Goal: Information Seeking & Learning: Learn about a topic

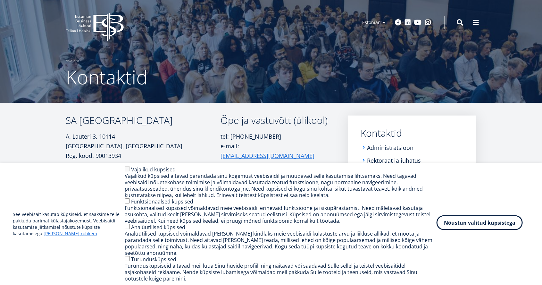
click at [509, 225] on button "Nõustun valitud küpsistega" at bounding box center [480, 222] width 86 height 15
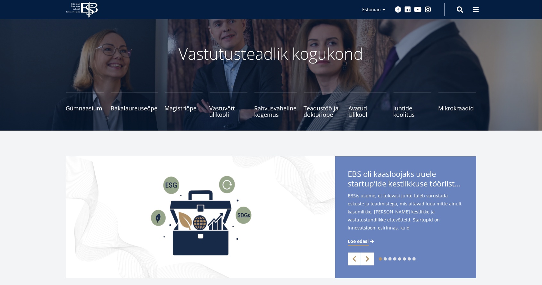
scroll to position [34, 0]
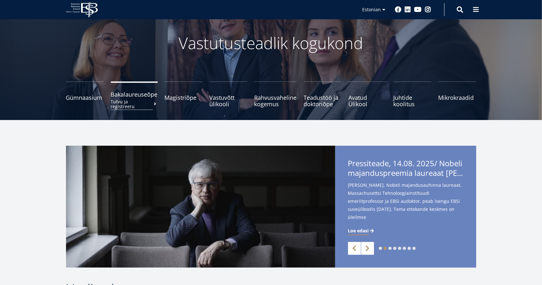
click at [134, 96] on span "Bakalaureuseõpe Tutvu ja registreeru" at bounding box center [134, 94] width 47 height 6
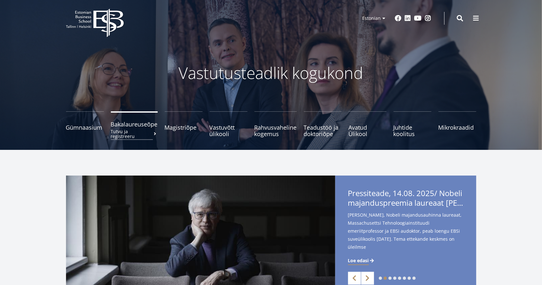
scroll to position [0, 0]
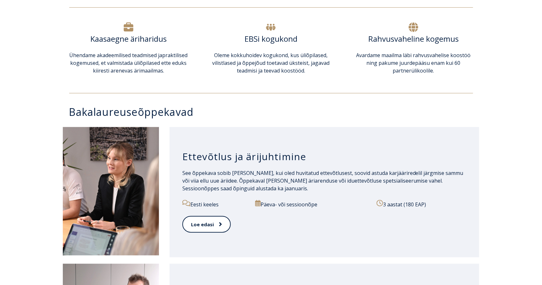
scroll to position [232, 0]
